Goal: Information Seeking & Learning: Learn about a topic

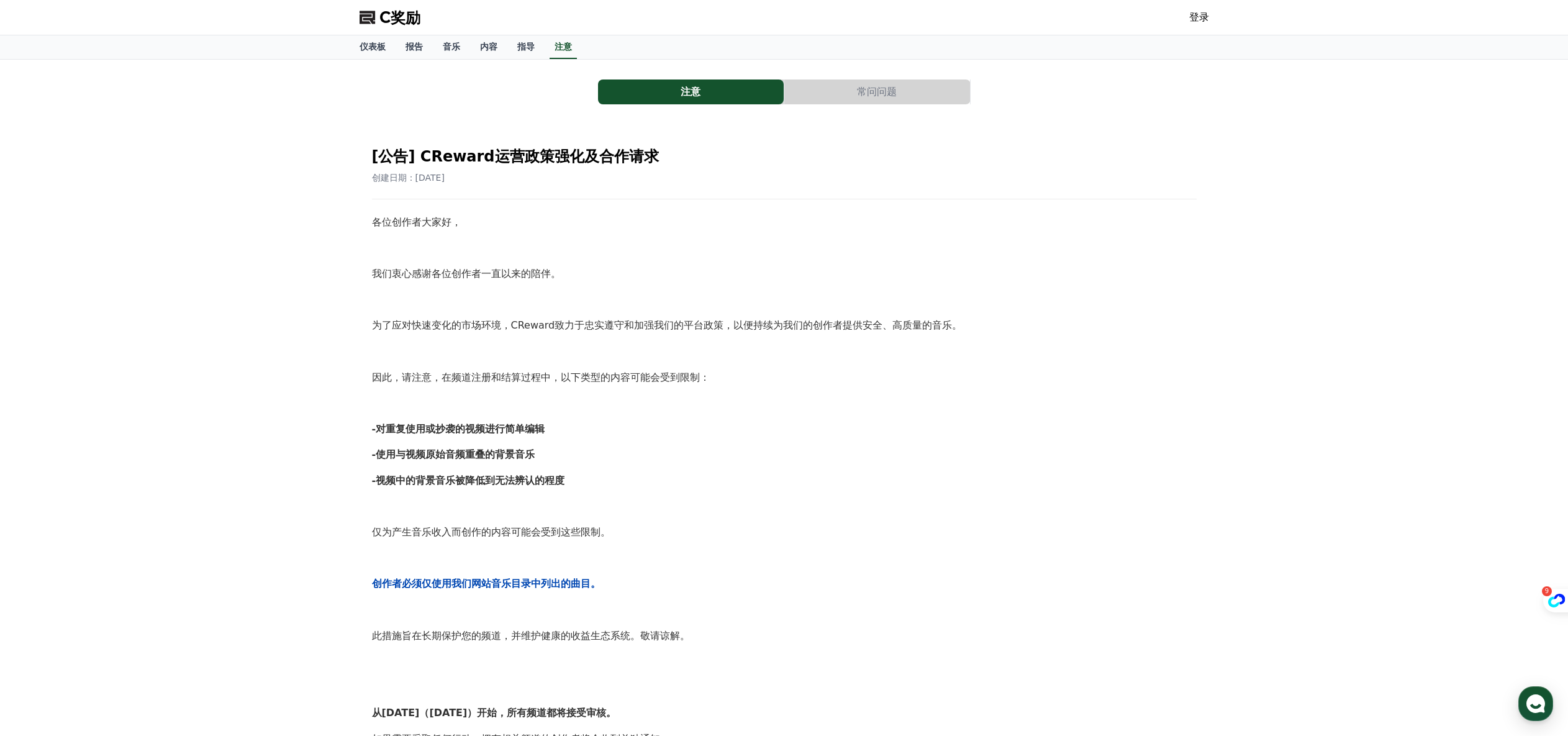
click at [888, 97] on font "常问问题" at bounding box center [877, 91] width 40 height 12
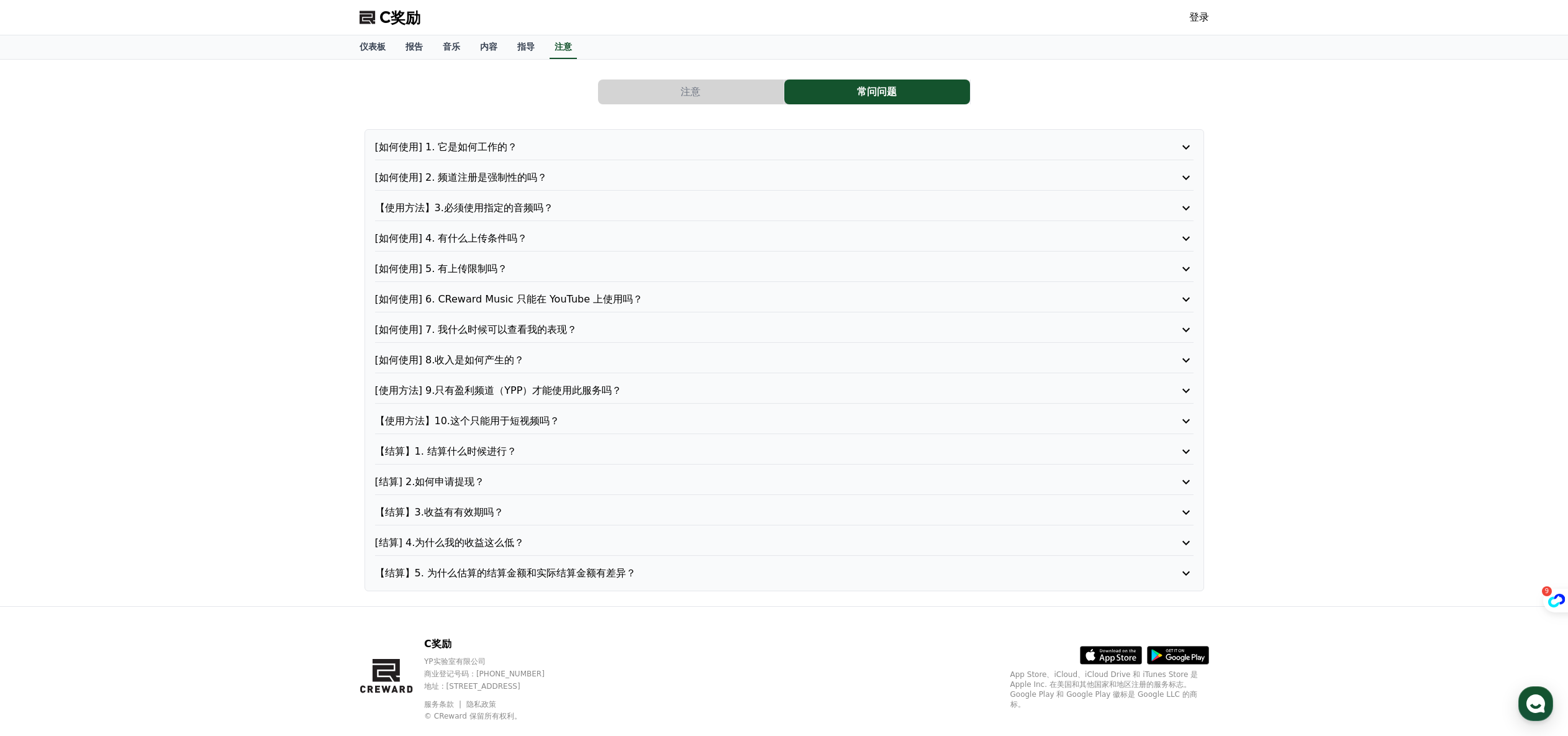
click at [691, 294] on p "[如何使用] 6. CReward Music 只能在 YouTube 上使用吗？" at bounding box center [751, 299] width 753 height 15
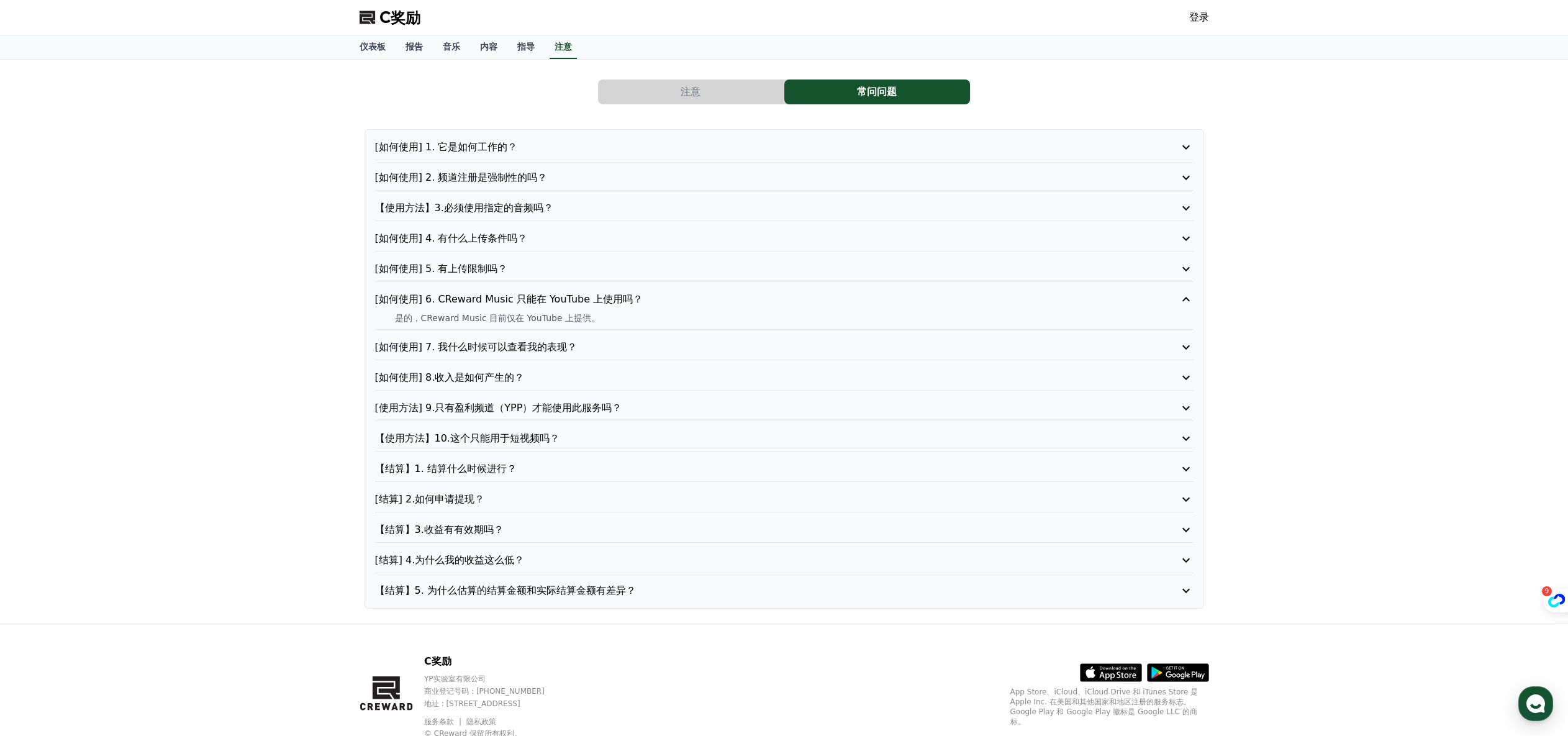
click at [723, 238] on p "[如何使用] 4. 有什么上传条件吗？" at bounding box center [751, 238] width 753 height 15
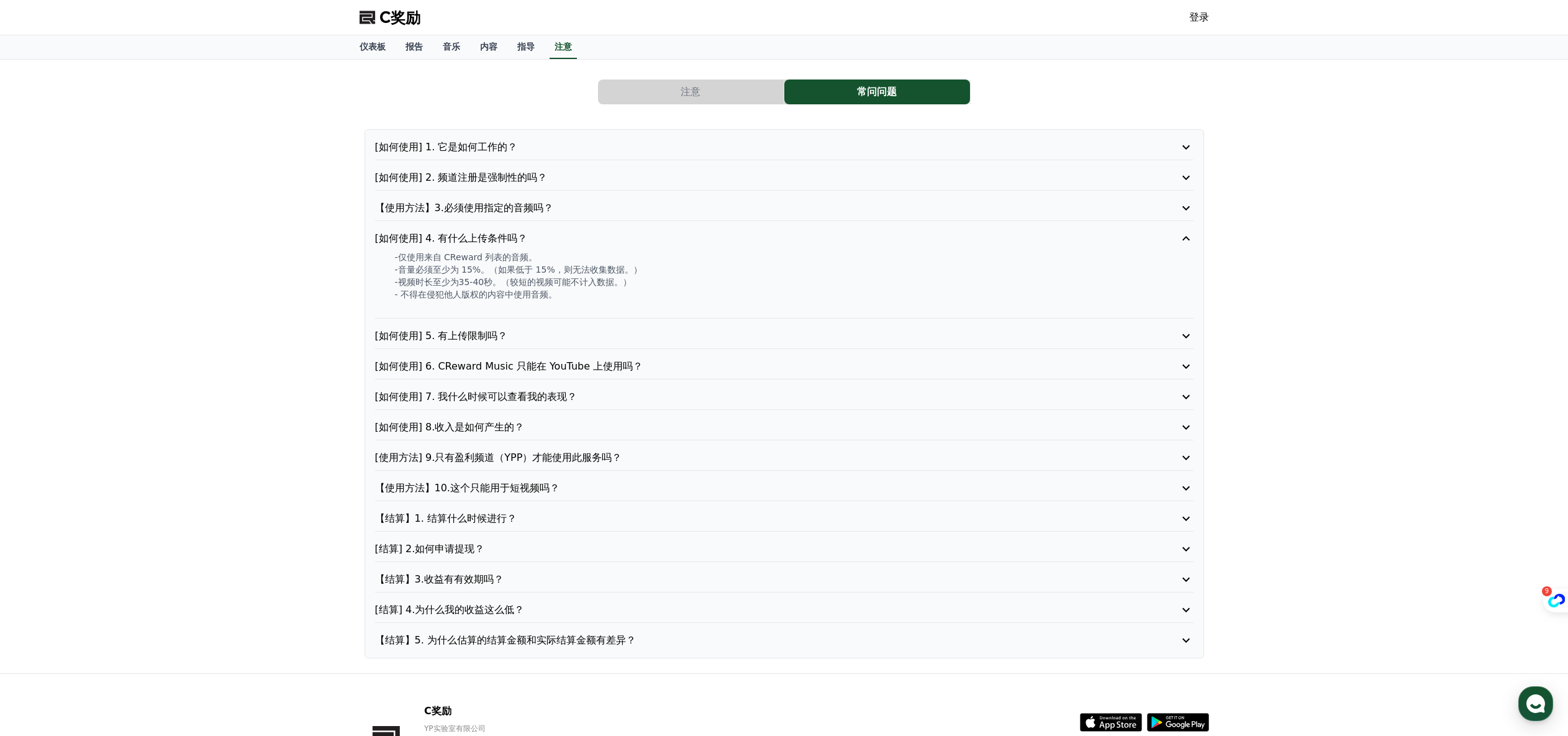
click at [626, 330] on p "[如何使用] 5. 有上传限制吗？" at bounding box center [751, 335] width 753 height 15
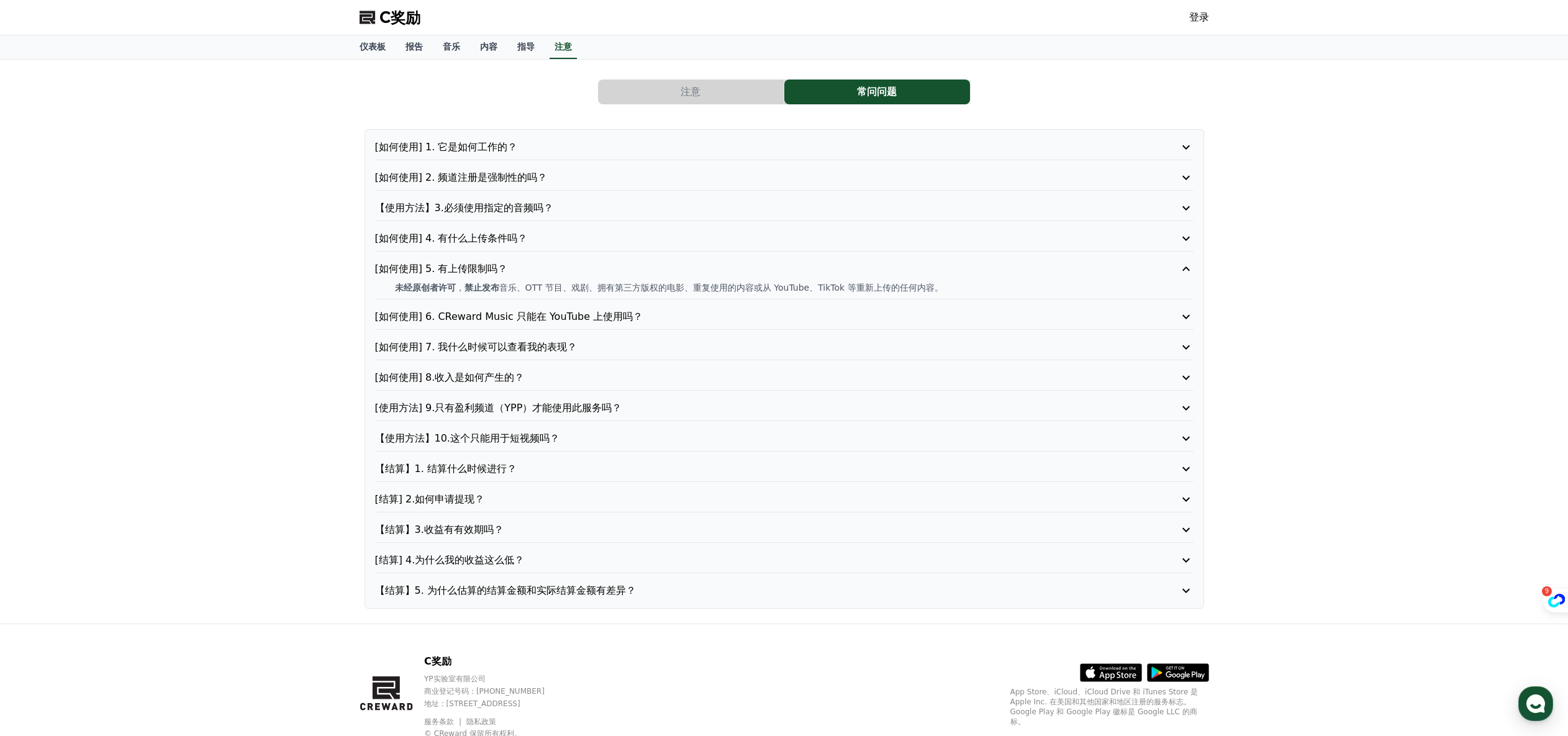
click at [566, 435] on p "【使用方法】10.这个只能用于短视频吗？" at bounding box center [751, 438] width 753 height 15
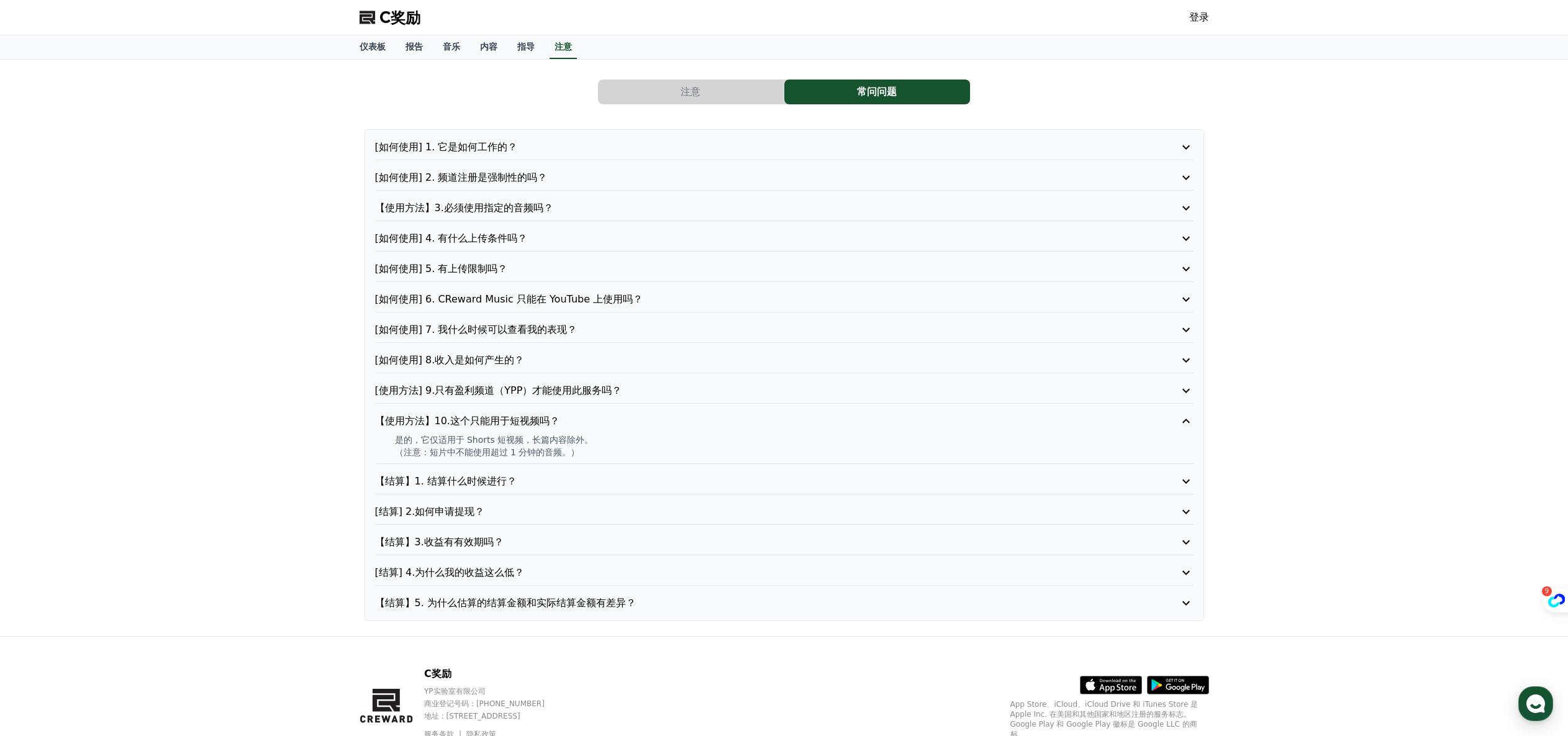
click at [579, 356] on p "[如何使用] 8.收入是如何产生的？" at bounding box center [751, 360] width 753 height 15
click at [582, 484] on p "【结算】1. 结算什么时候进行？" at bounding box center [751, 481] width 753 height 15
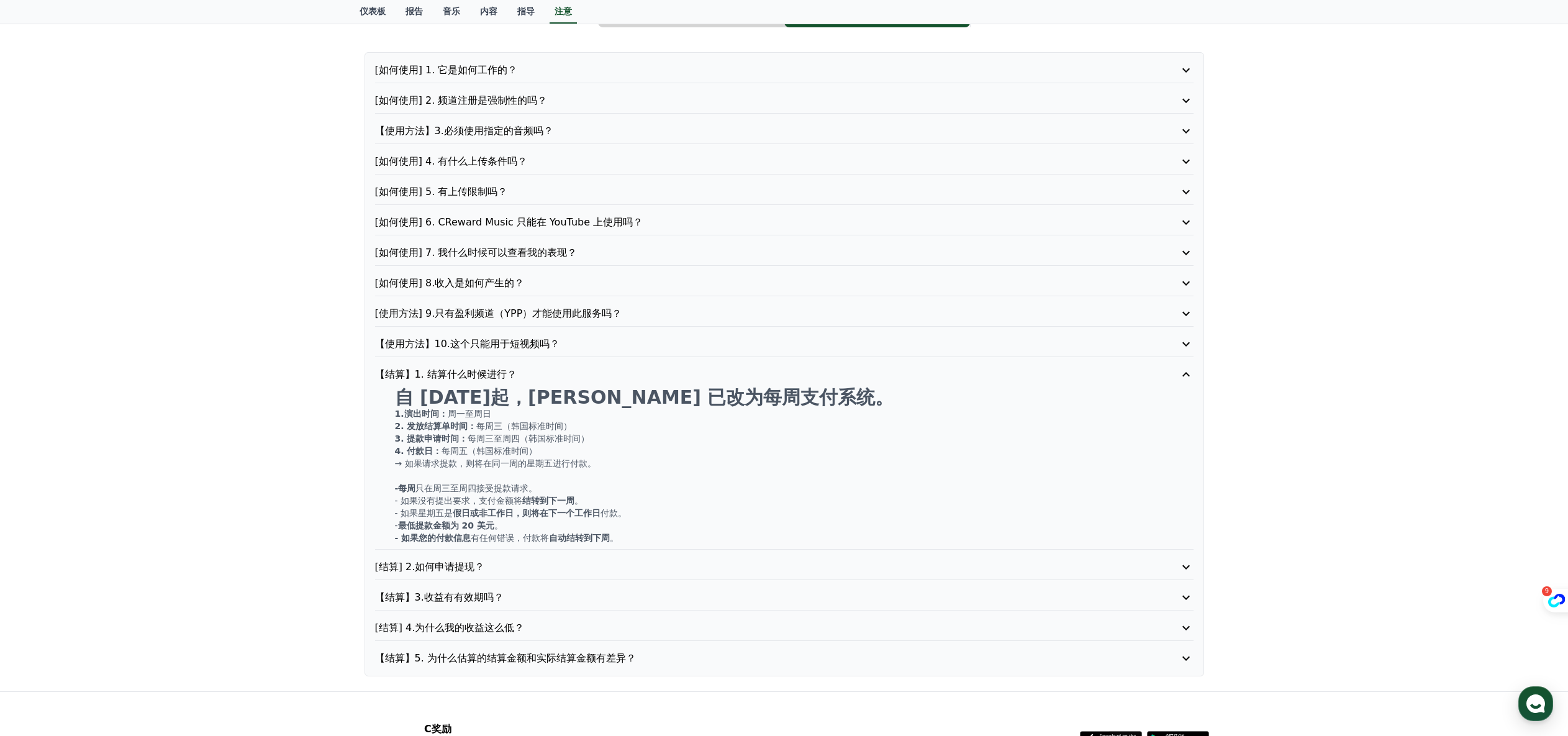
scroll to position [78, 0]
click at [519, 563] on p "[结算] 2.如何申请提现？" at bounding box center [751, 566] width 753 height 15
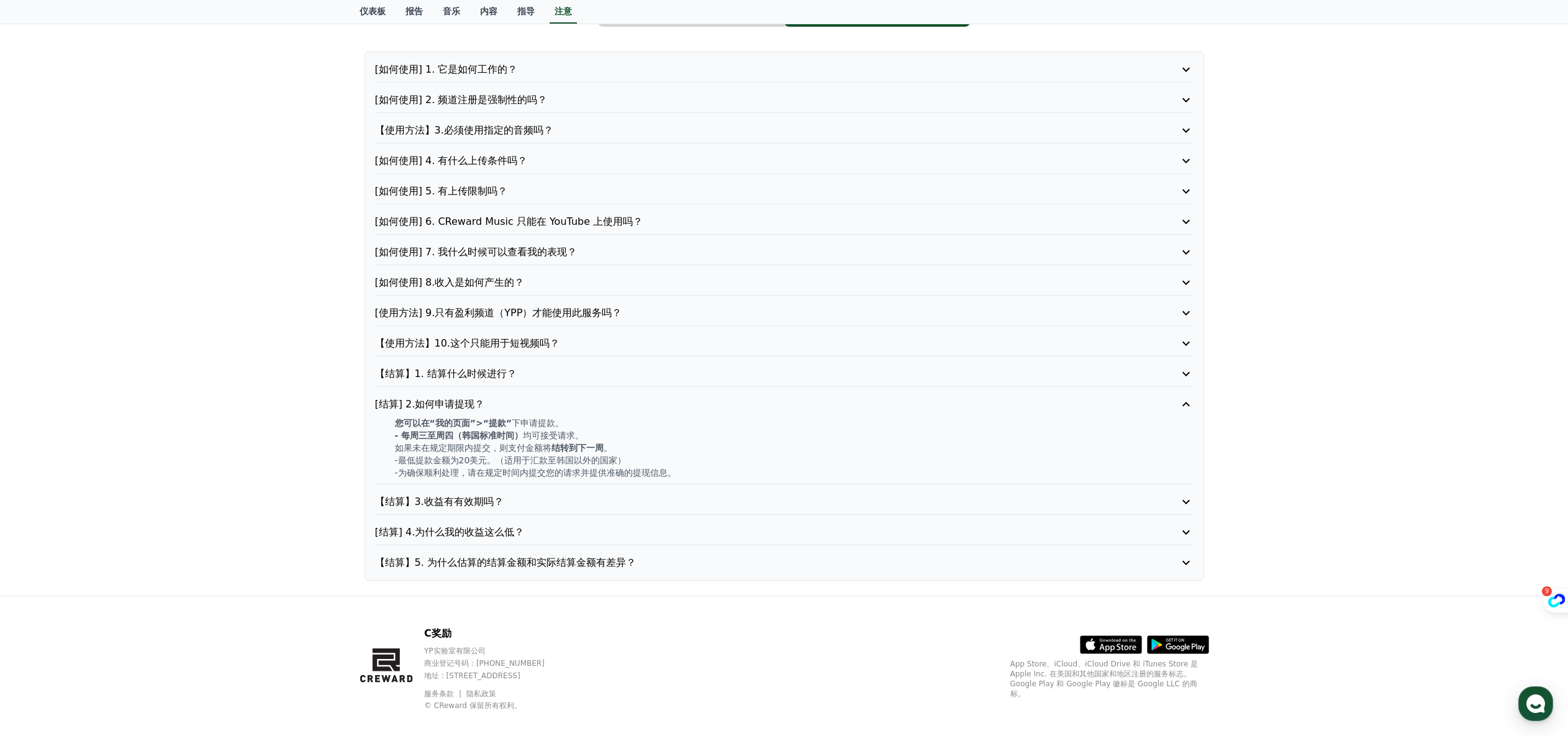
click at [563, 510] on div "【结算】3.收益有有效期吗？" at bounding box center [784, 505] width 818 height 21
click at [573, 502] on p "【结算】3.收益有有效期吗？" at bounding box center [751, 502] width 753 height 15
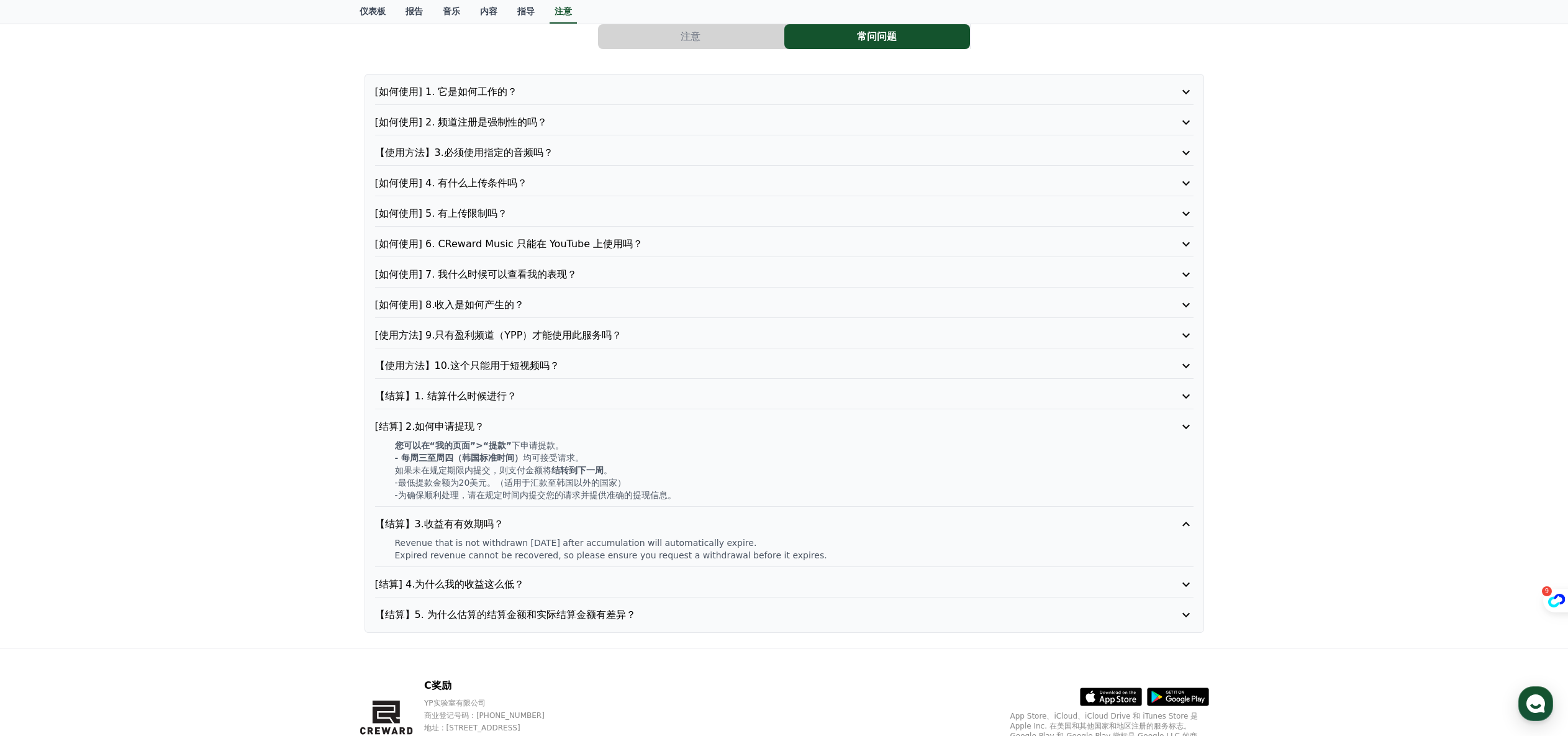
scroll to position [55, 0]
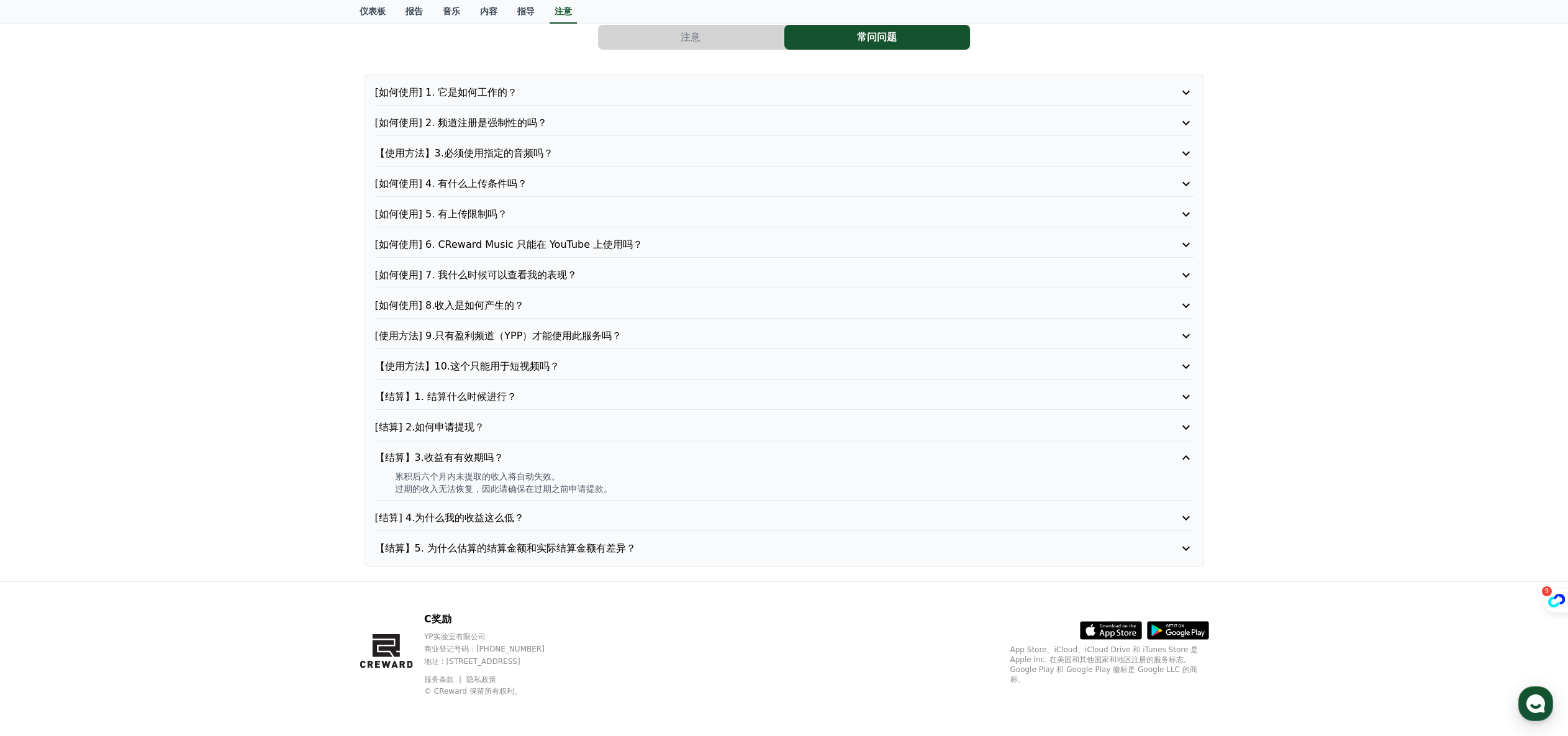
click at [569, 512] on p "[结算] 4.为什么我的收益这么低？" at bounding box center [751, 517] width 753 height 15
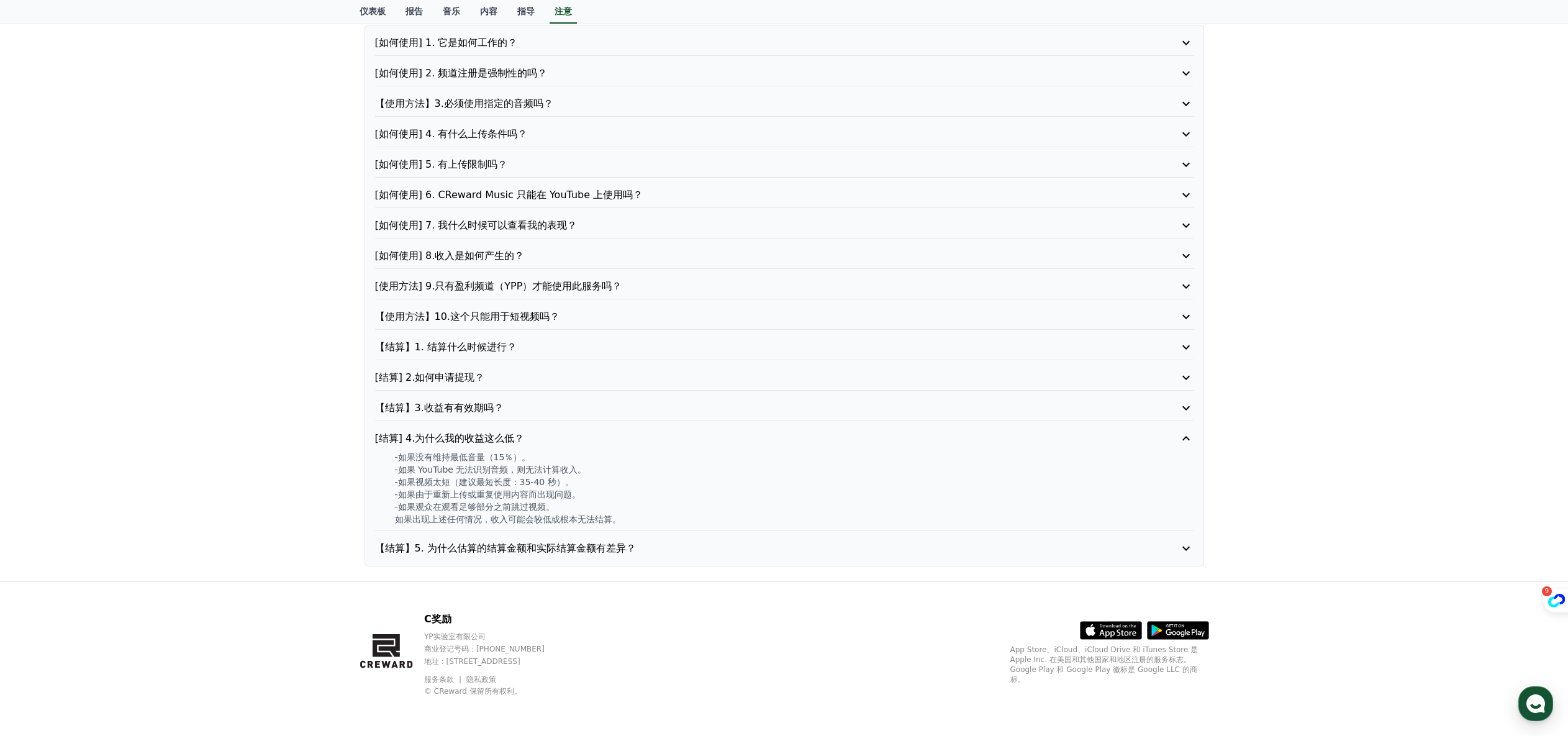
scroll to position [0, 0]
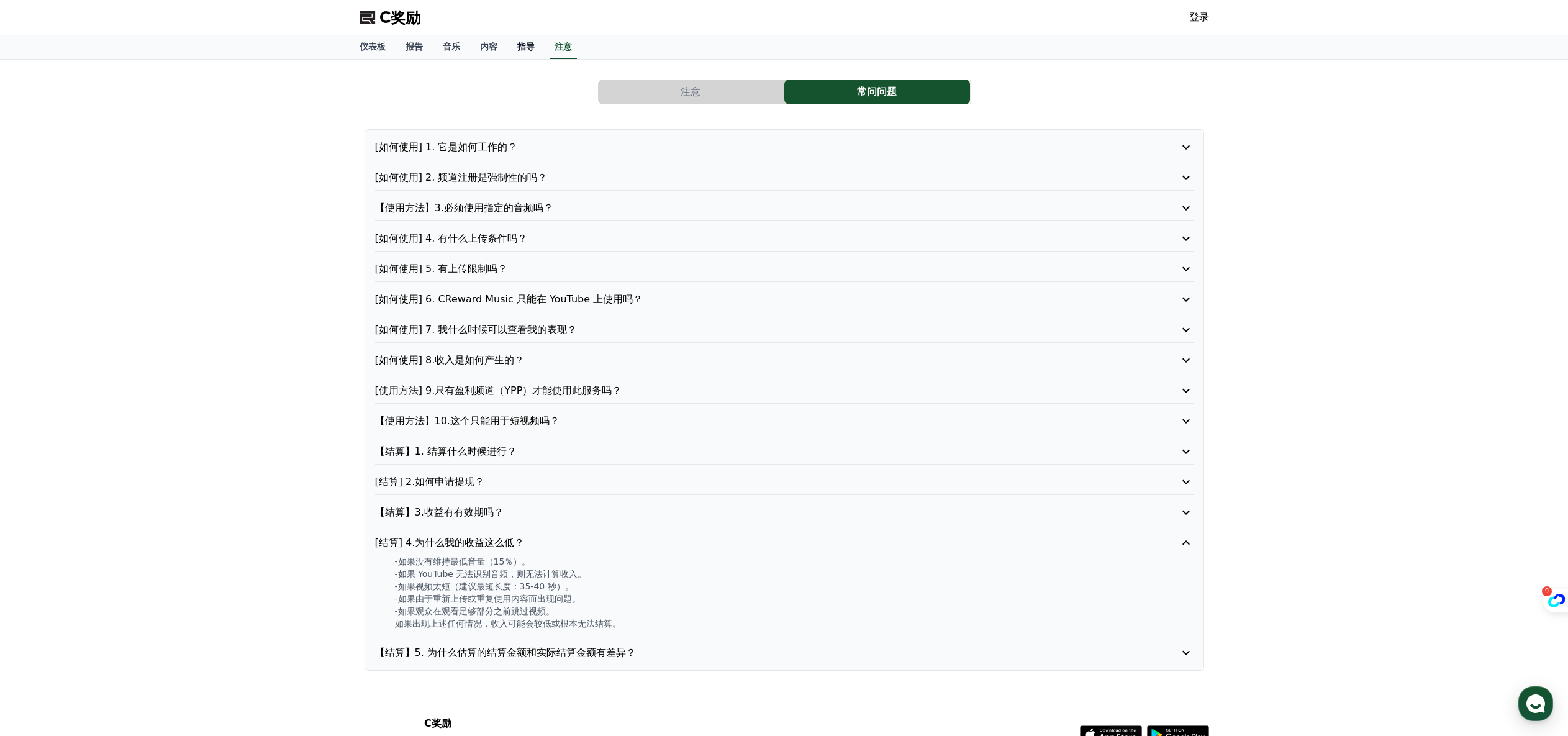
click at [533, 46] on font "指导" at bounding box center [526, 46] width 17 height 10
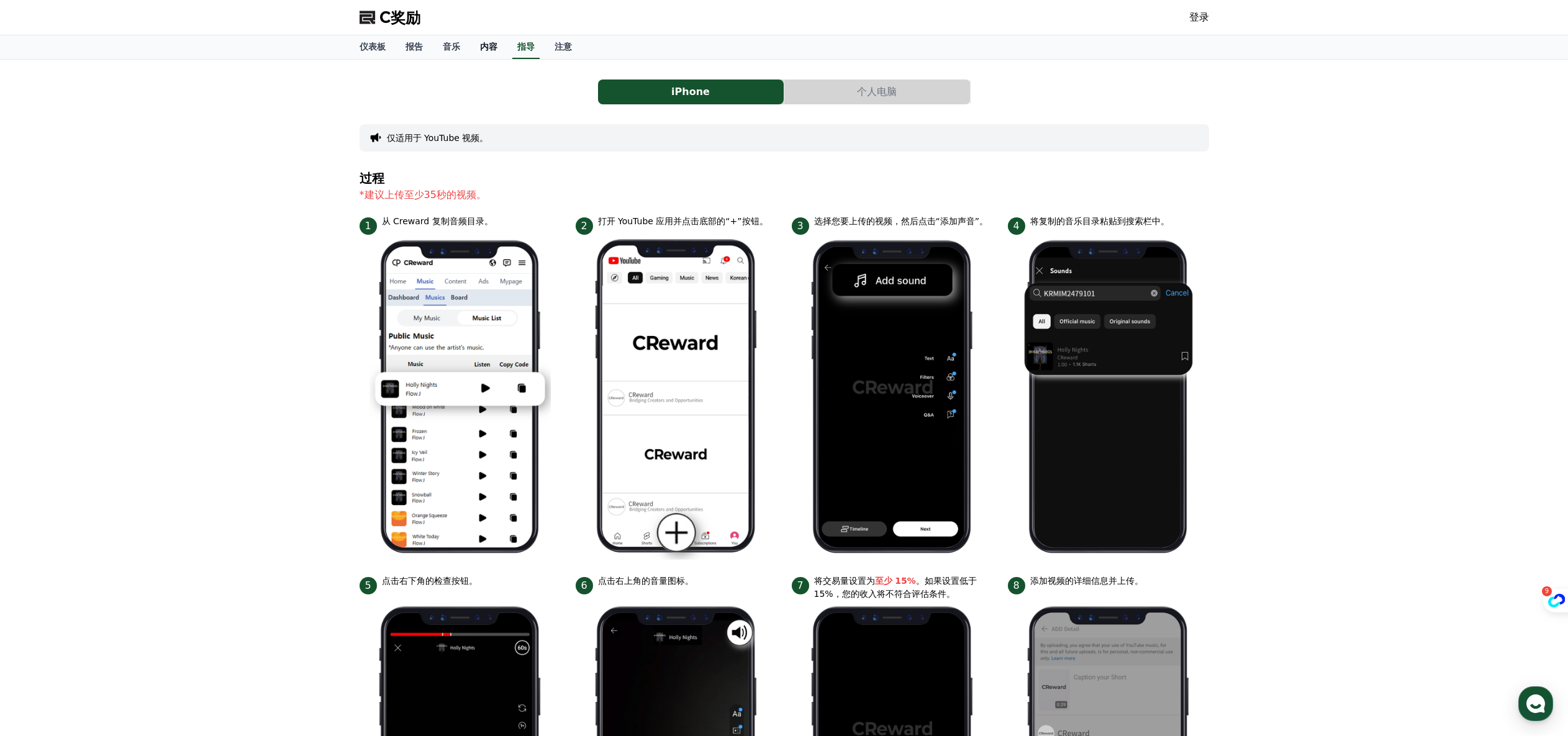
click at [499, 45] on link "内容" at bounding box center [488, 47] width 37 height 24
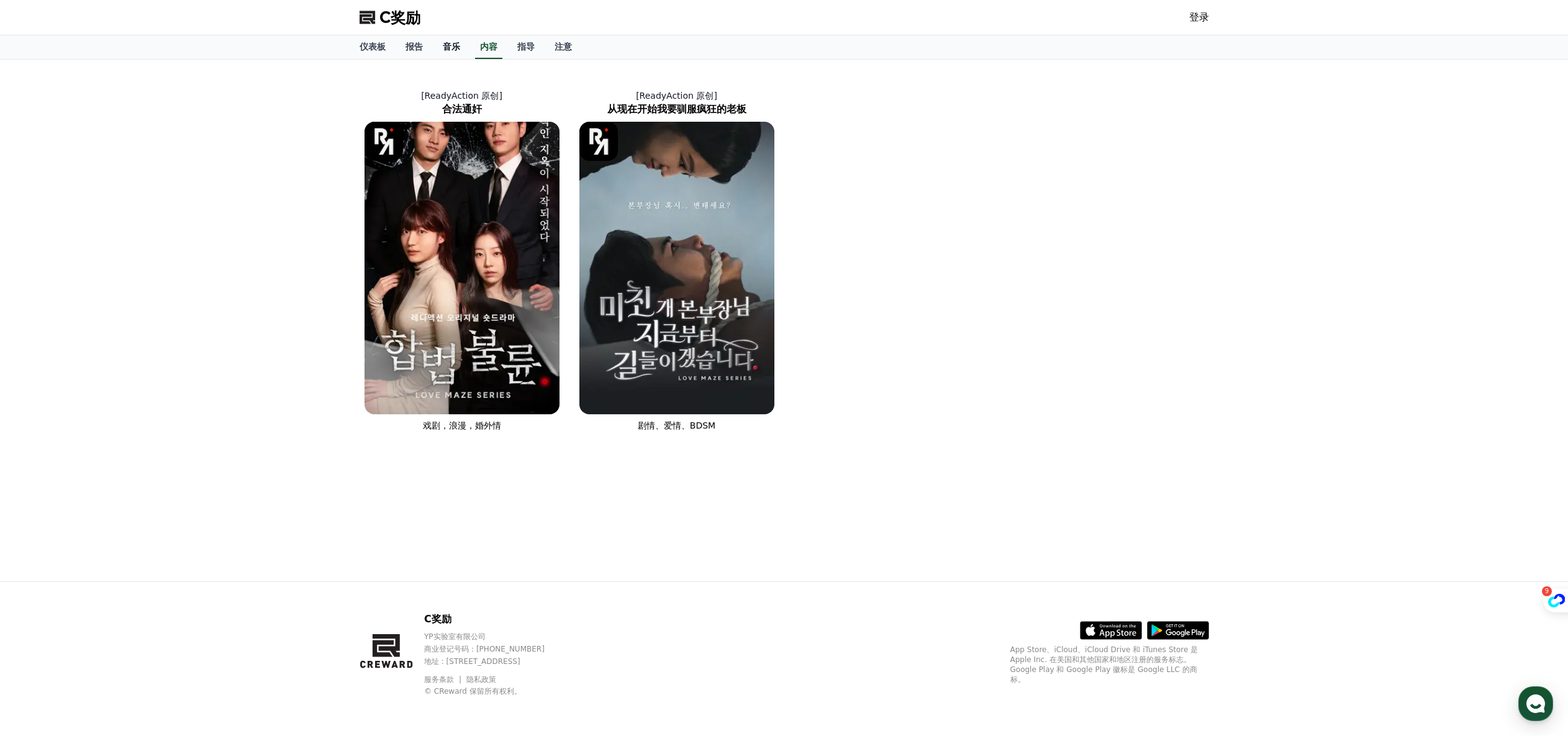
click at [462, 45] on link "音乐" at bounding box center [451, 47] width 37 height 24
